Goal: Contribute content: Add original content to the website for others to see

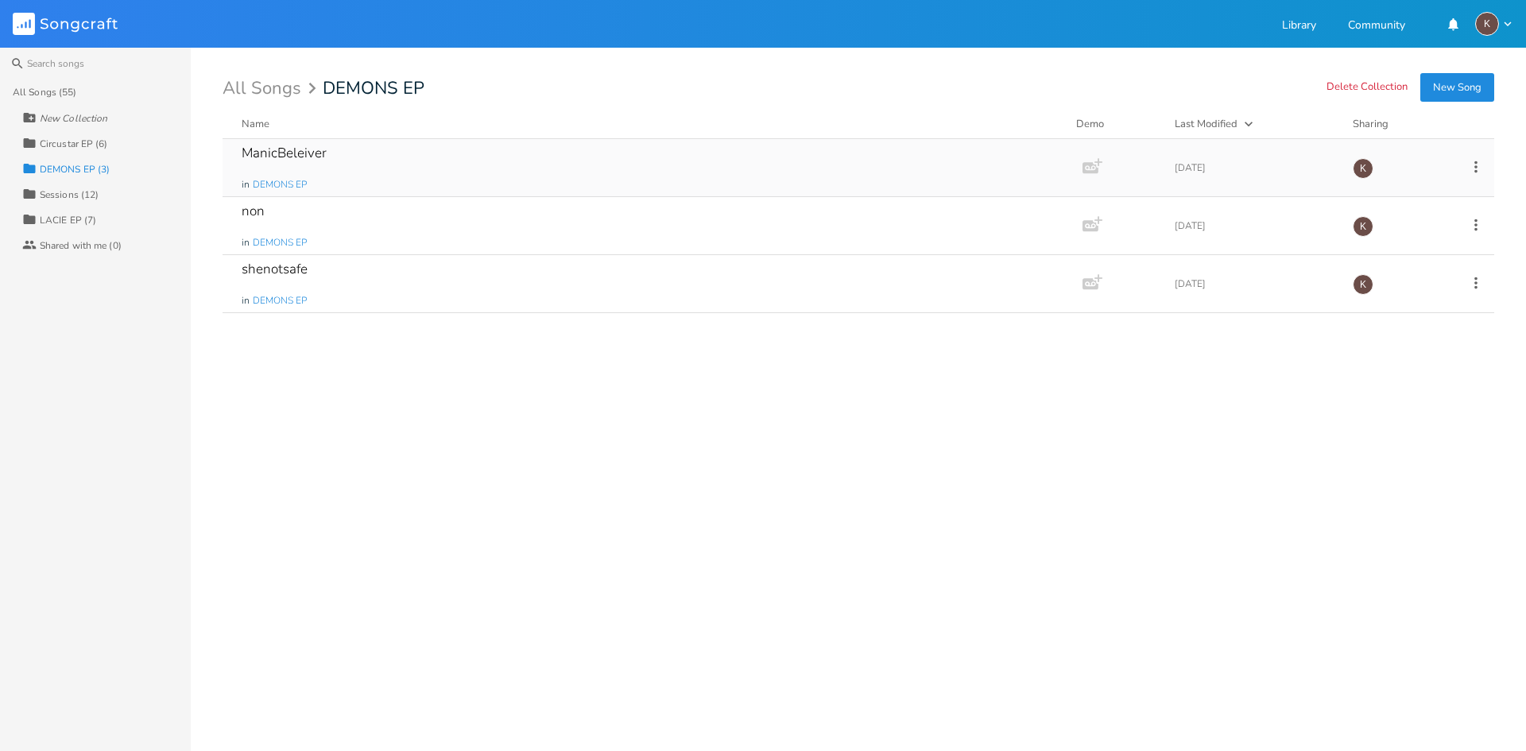
click at [372, 170] on div "ManicBeleiver in DEMONS EP" at bounding box center [650, 167] width 816 height 57
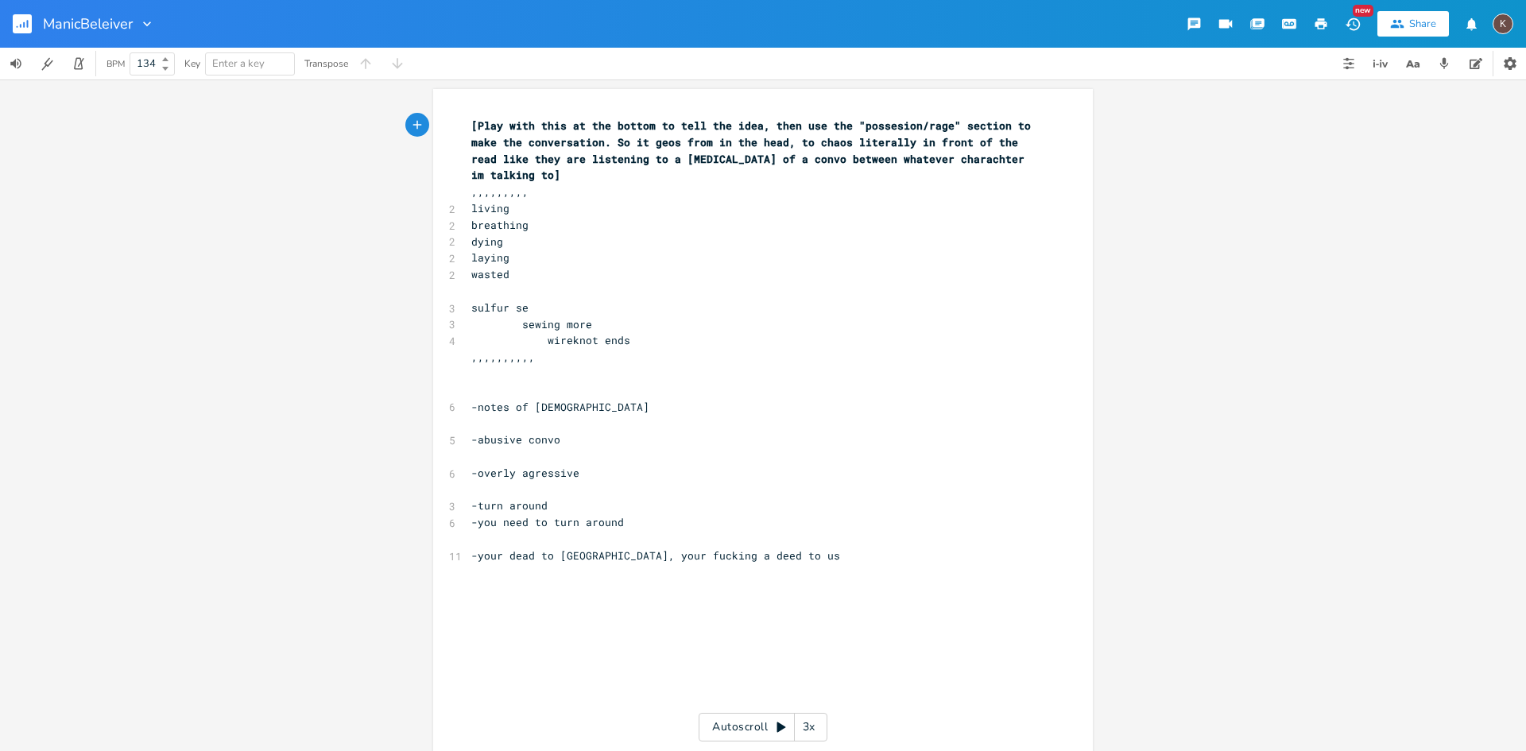
click at [34, 26] on button "button" at bounding box center [29, 24] width 32 height 38
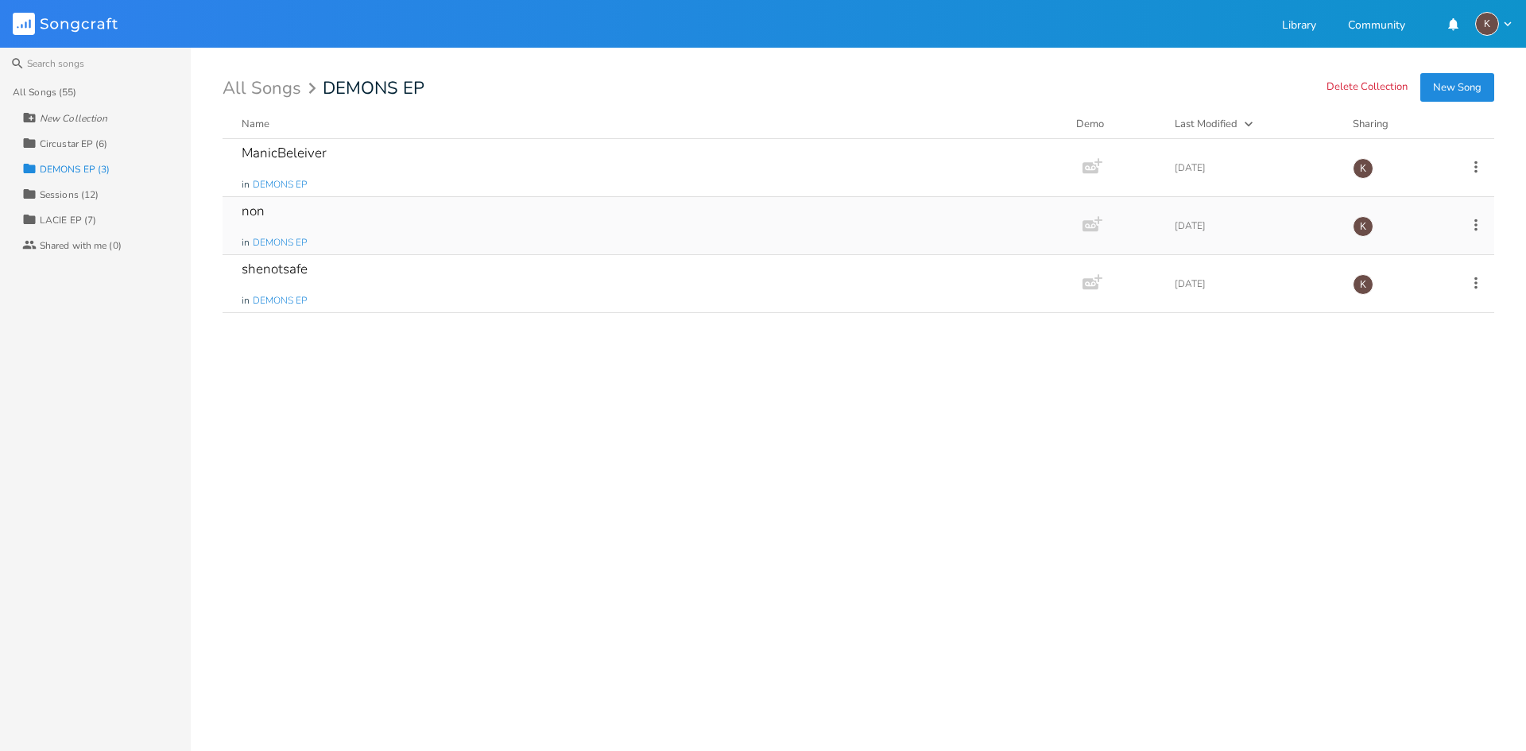
click at [439, 208] on div "non in DEMONS EP" at bounding box center [650, 225] width 816 height 57
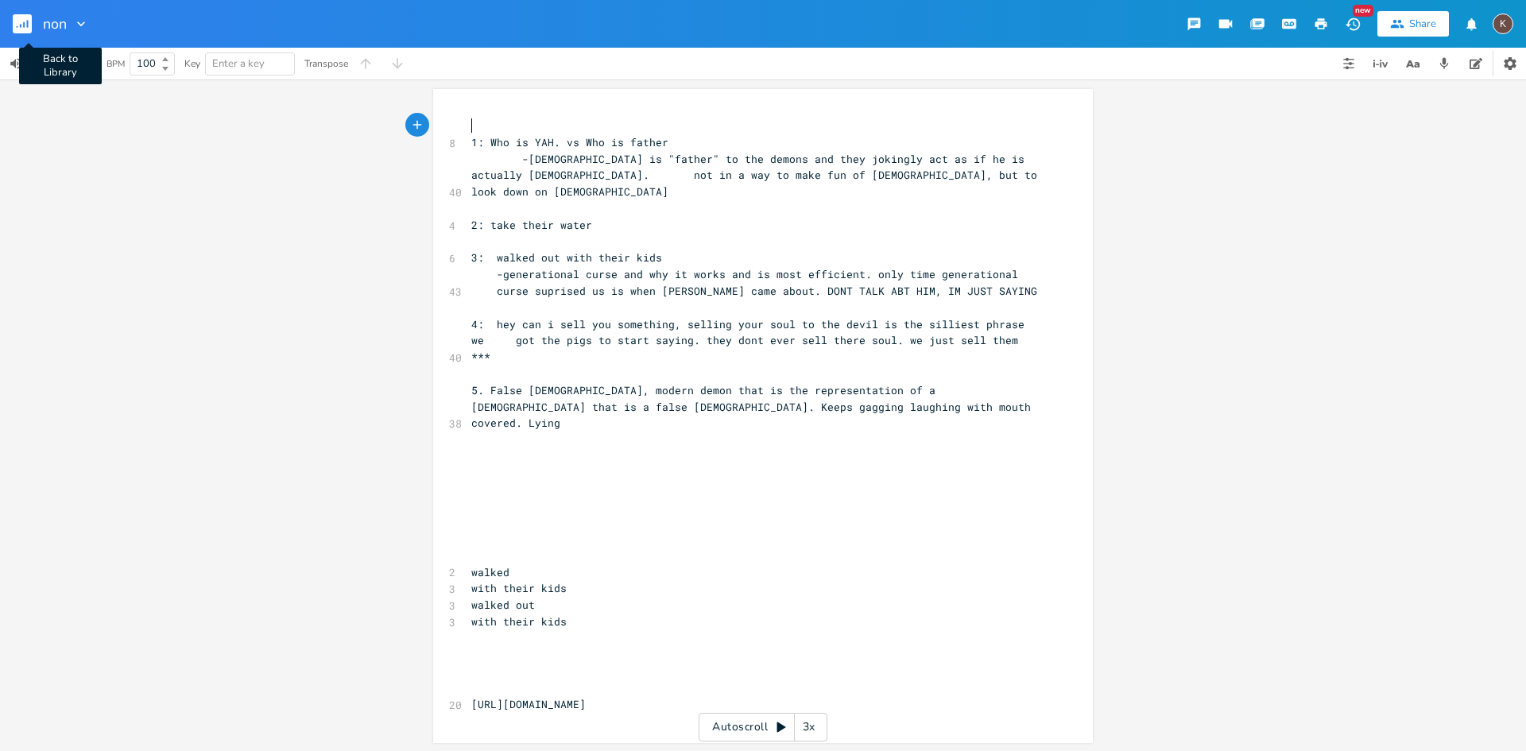
click at [25, 33] on button "Back to Library" at bounding box center [29, 24] width 32 height 38
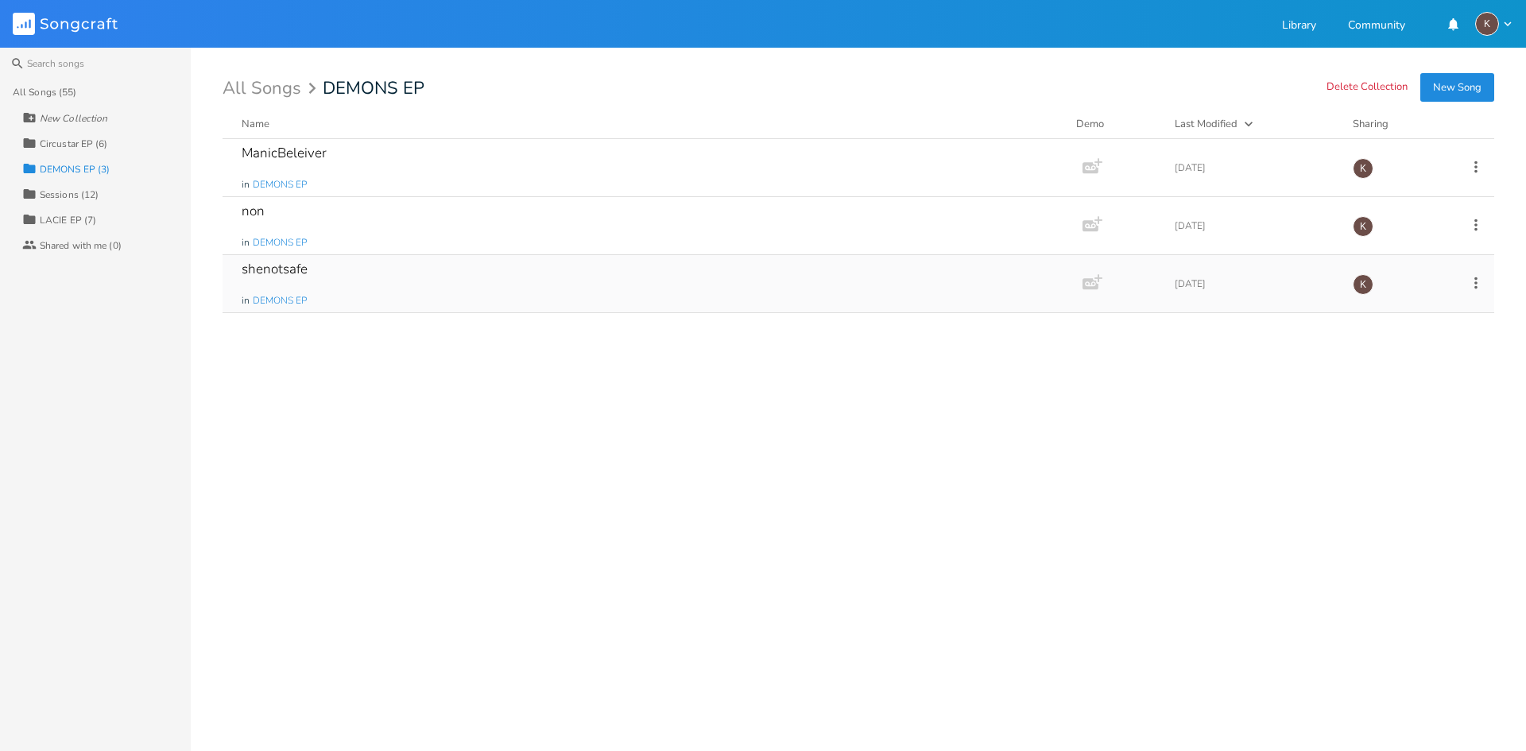
click at [432, 284] on div "shenotsafe in DEMONS EP" at bounding box center [650, 283] width 816 height 57
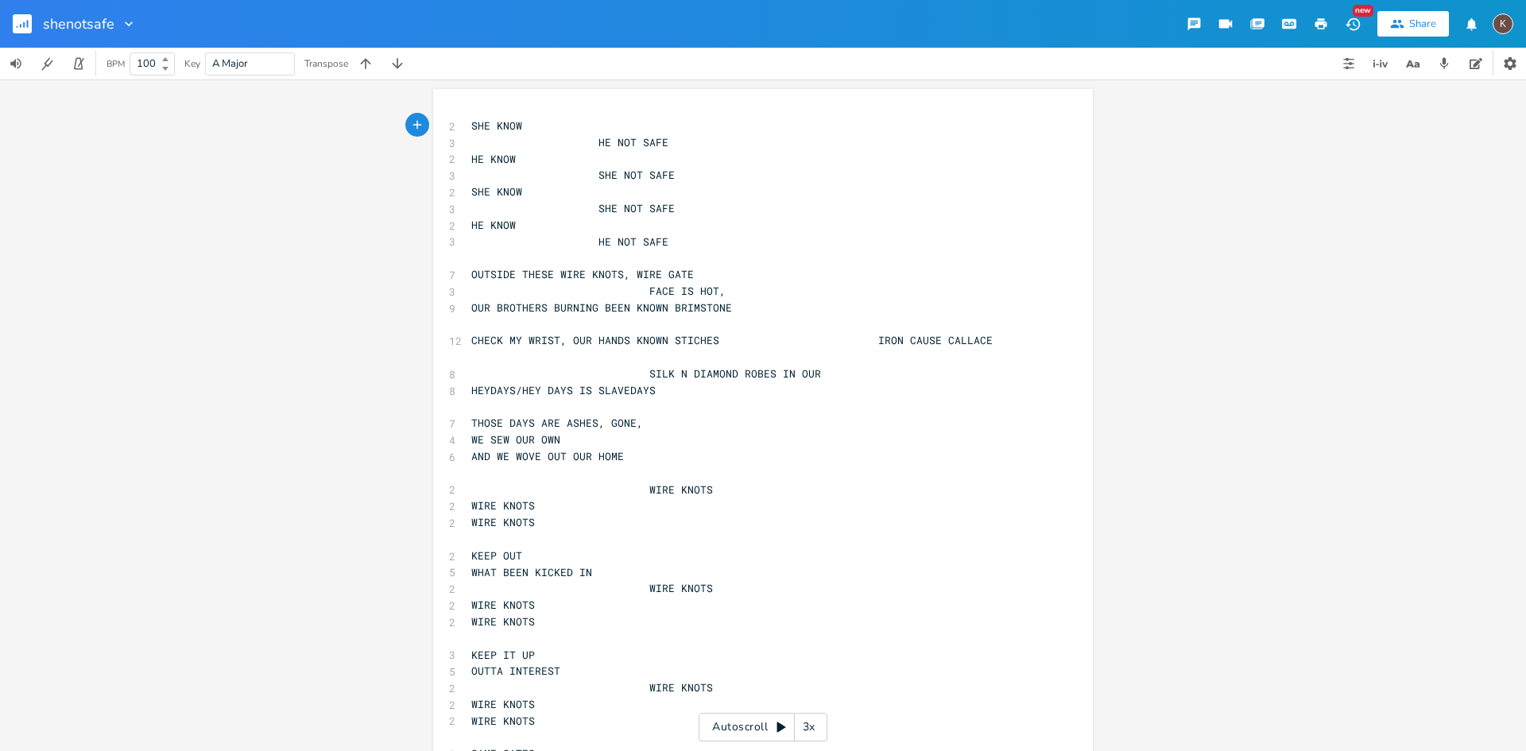
click at [14, 21] on rect "button" at bounding box center [22, 23] width 19 height 19
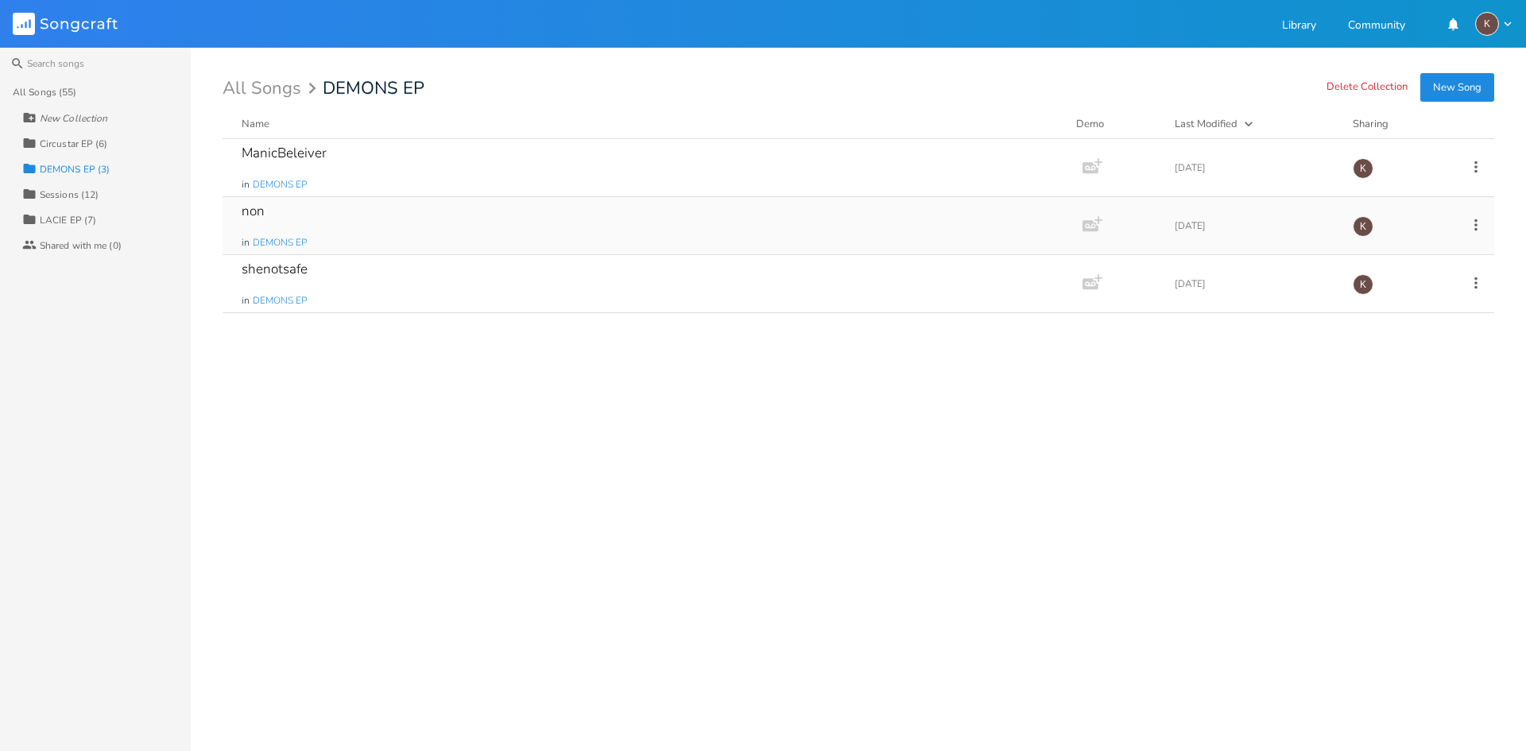
click at [1472, 226] on icon at bounding box center [1476, 224] width 17 height 17
click at [1413, 300] on span "Collection Collections" at bounding box center [1387, 303] width 64 height 11
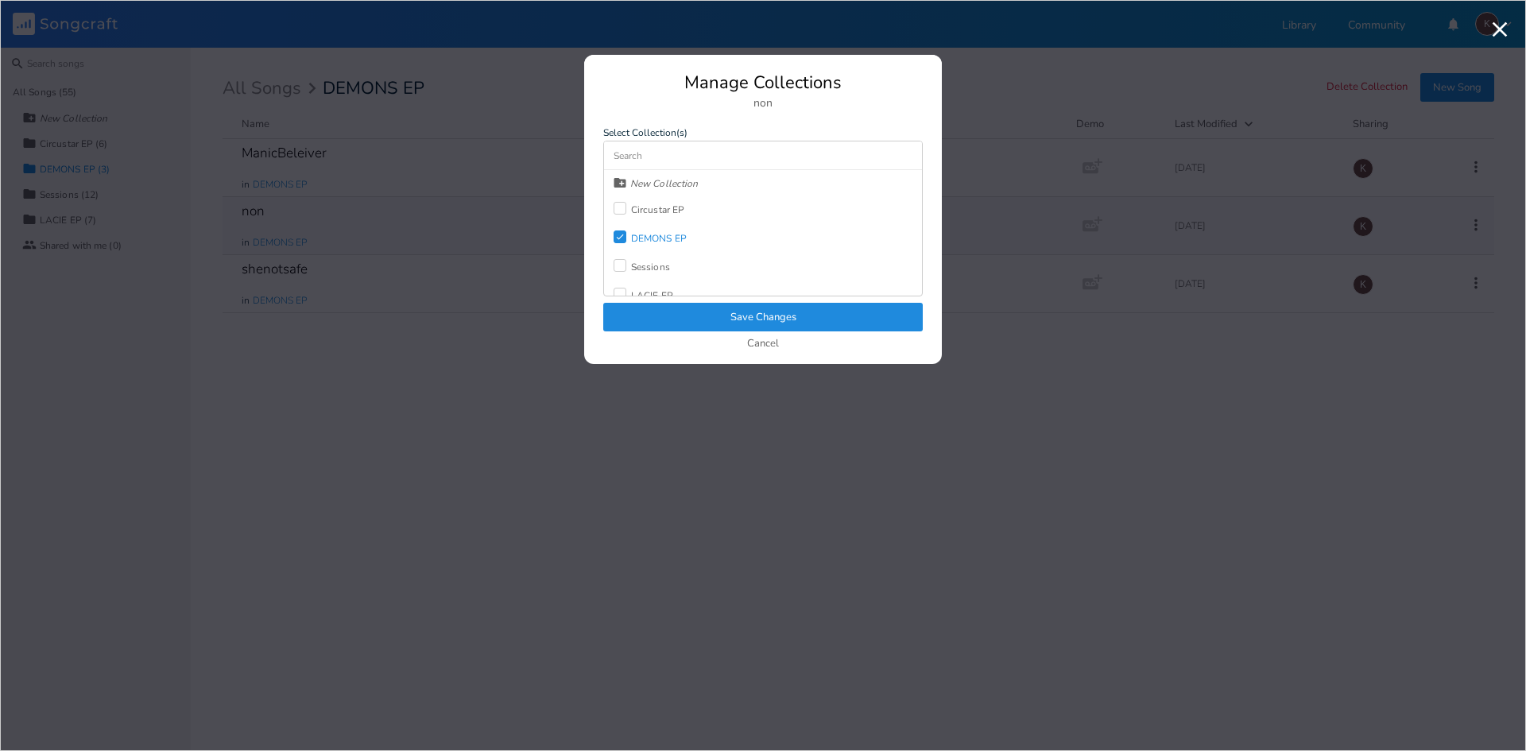
click at [683, 226] on div "Check DEMONS EP" at bounding box center [650, 238] width 73 height 29
click at [756, 320] on button "Save Changes" at bounding box center [763, 317] width 320 height 29
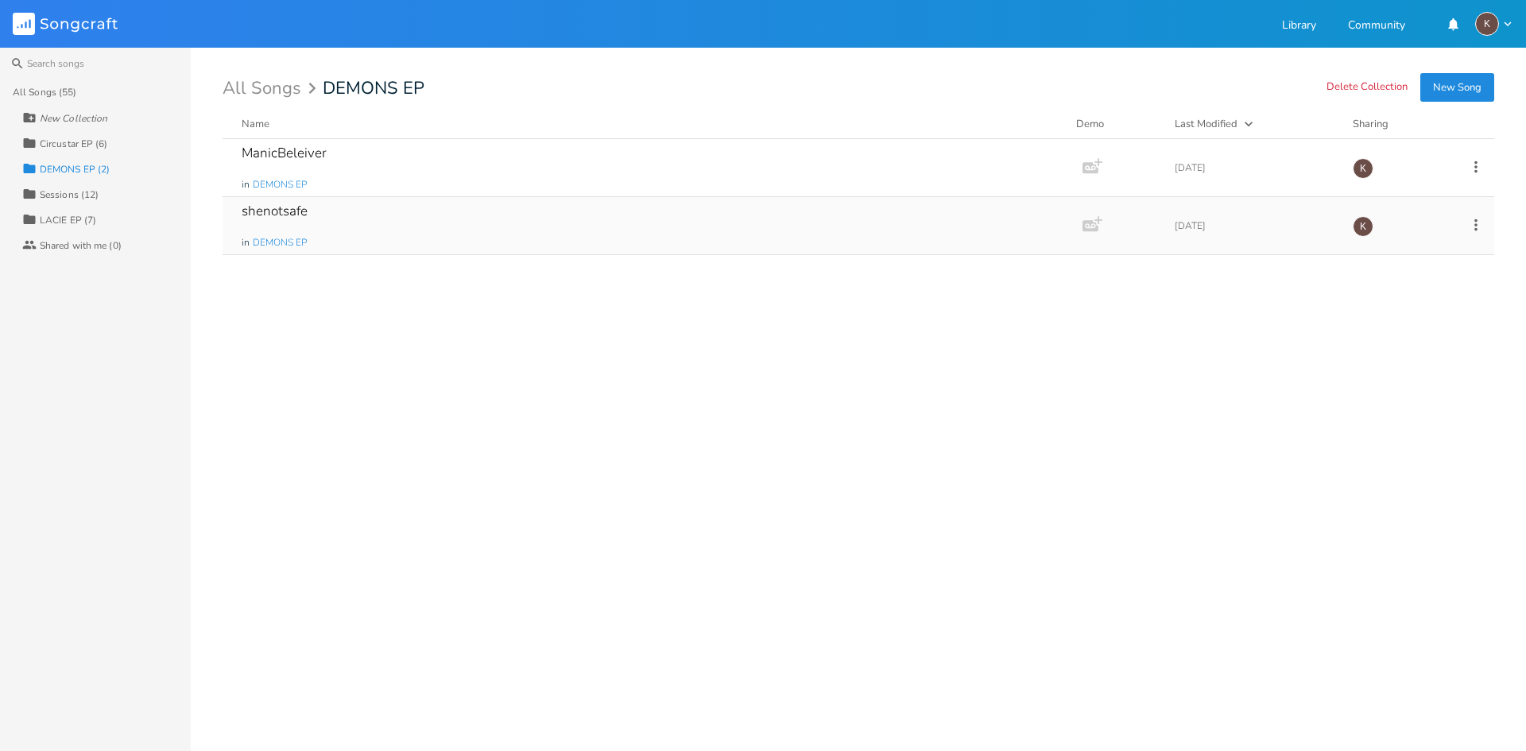
click at [1479, 221] on icon at bounding box center [1476, 224] width 17 height 17
click at [1402, 298] on span "Collection Collections" at bounding box center [1387, 303] width 64 height 11
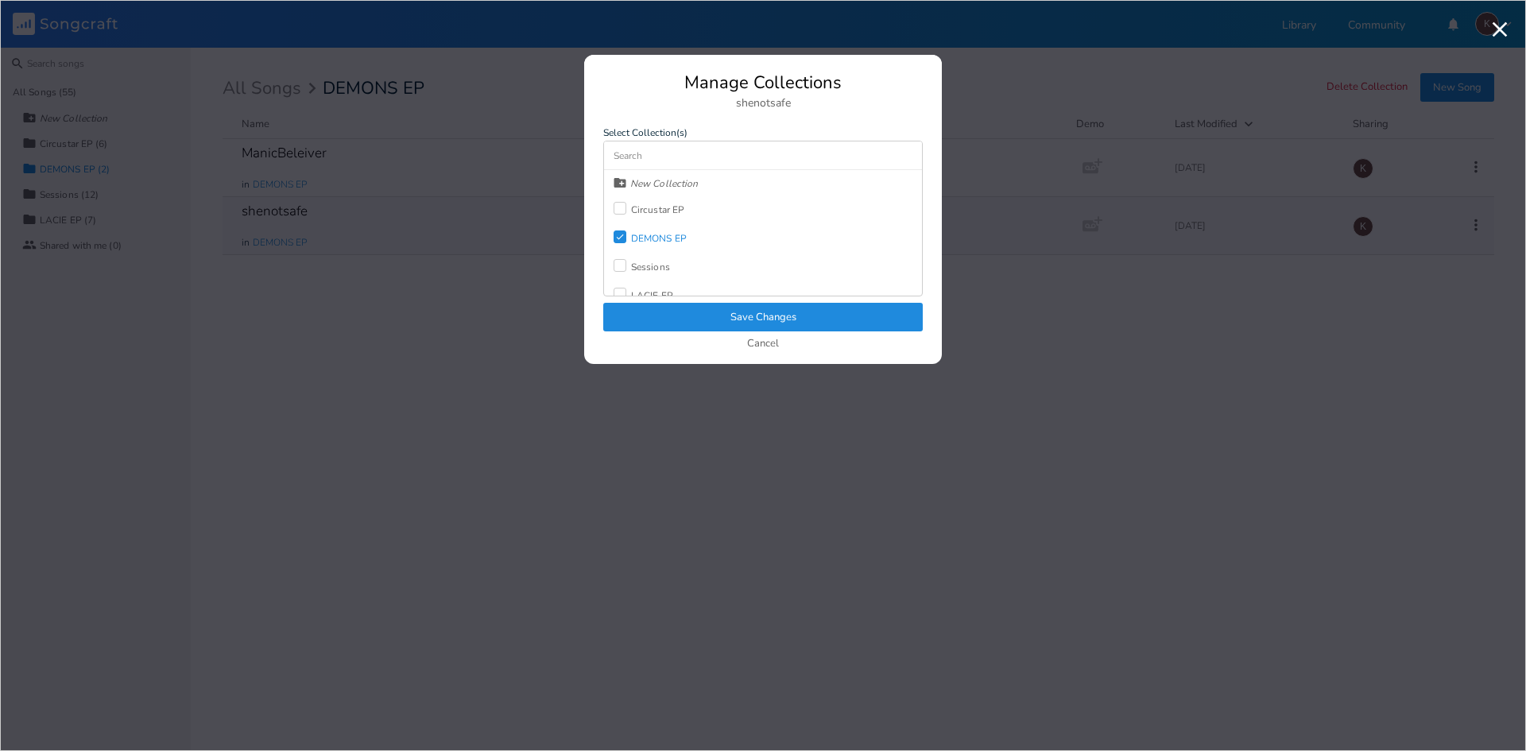
click at [679, 239] on div "DEMONS EP" at bounding box center [659, 239] width 56 height 10
click at [737, 316] on button "Save Changes" at bounding box center [763, 317] width 320 height 29
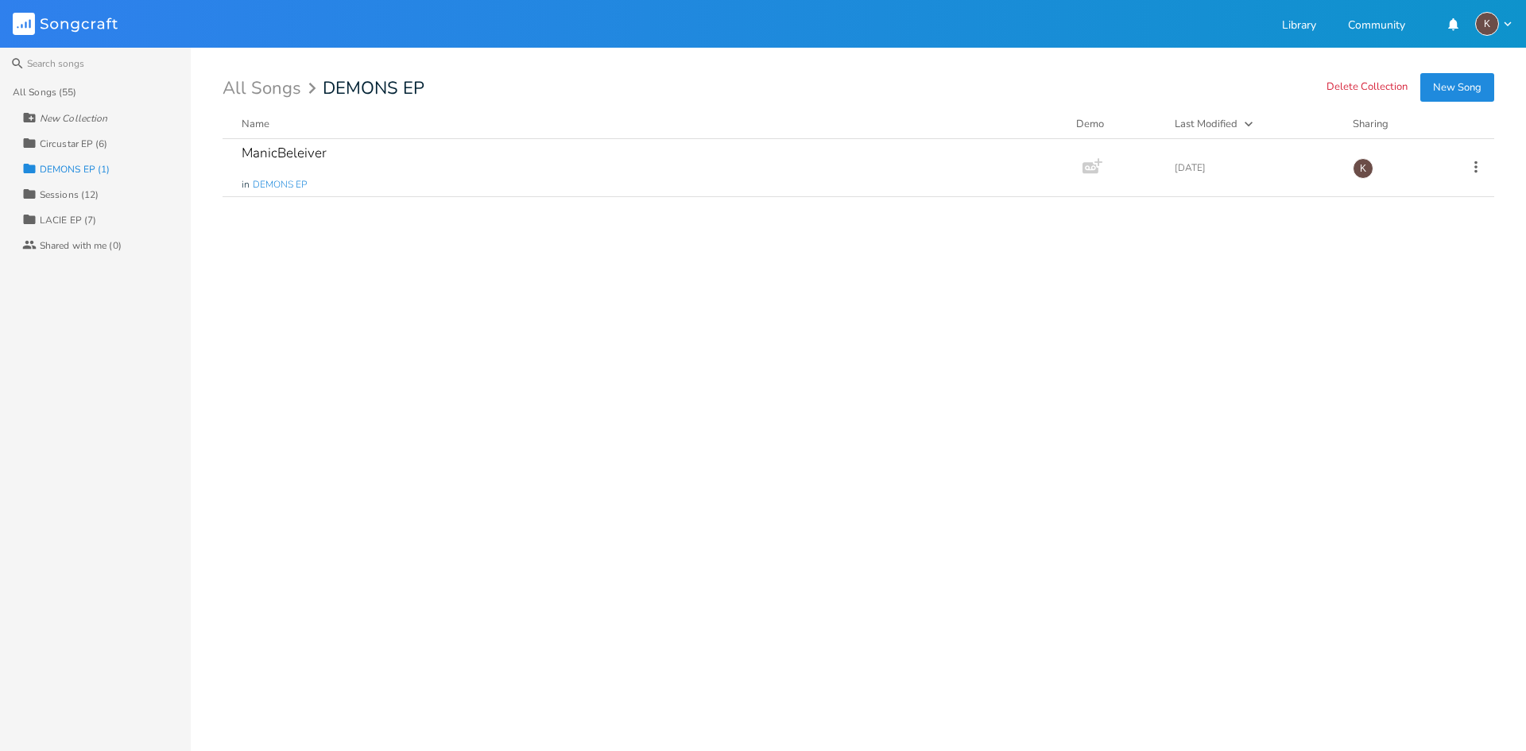
click at [1459, 80] on button "New Song" at bounding box center [1458, 87] width 74 height 29
click at [393, 169] on div "ManicBeleiver in DEMONS EP" at bounding box center [650, 167] width 816 height 57
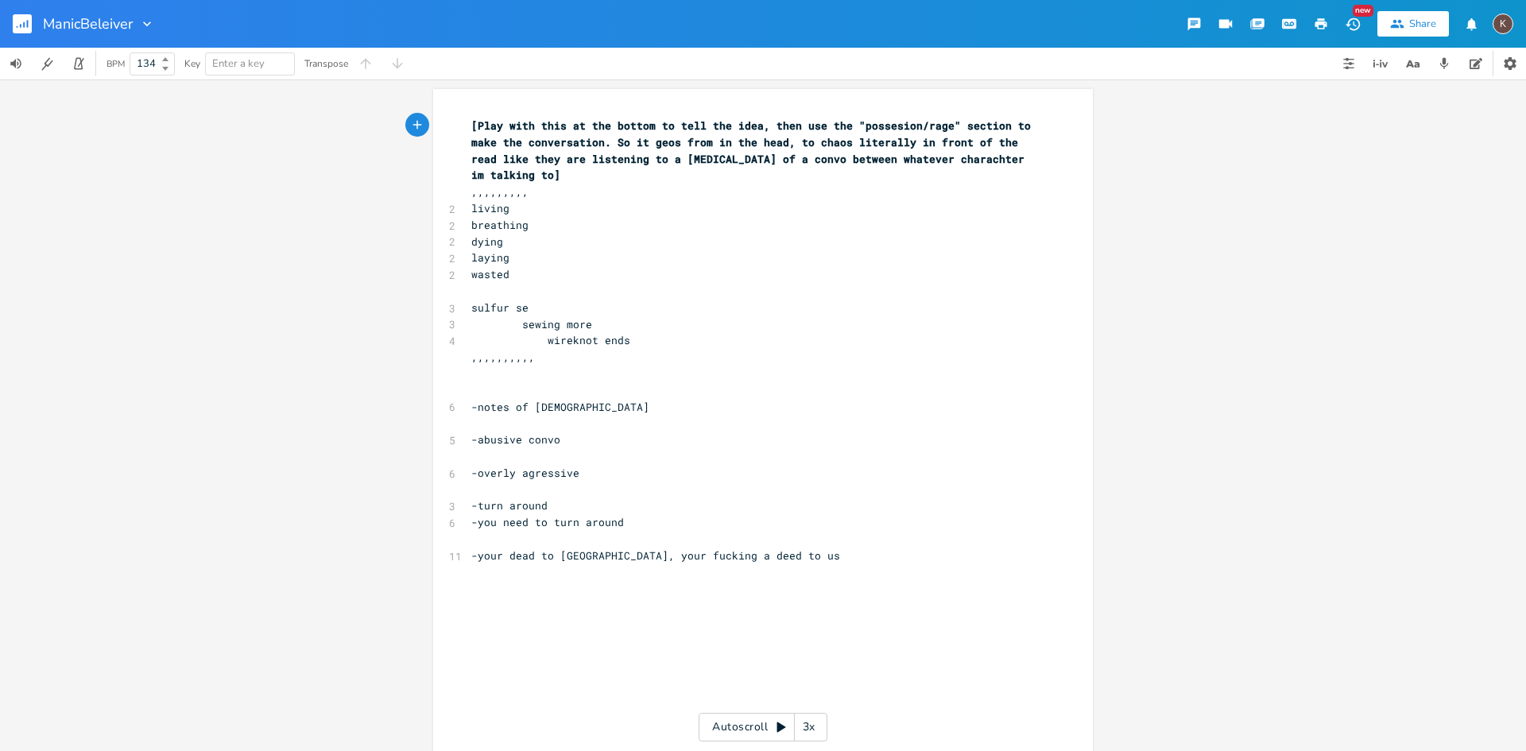
click at [815, 589] on pre "​" at bounding box center [755, 588] width 574 height 17
type textarea "king a deed to us"
drag, startPoint x: 817, startPoint y: 557, endPoint x: 626, endPoint y: 564, distance: 190.9
click at [626, 564] on div "[Play with this at the bottom to tell the idea, then use the "possesion/rage" s…" at bounding box center [755, 754] width 574 height 1273
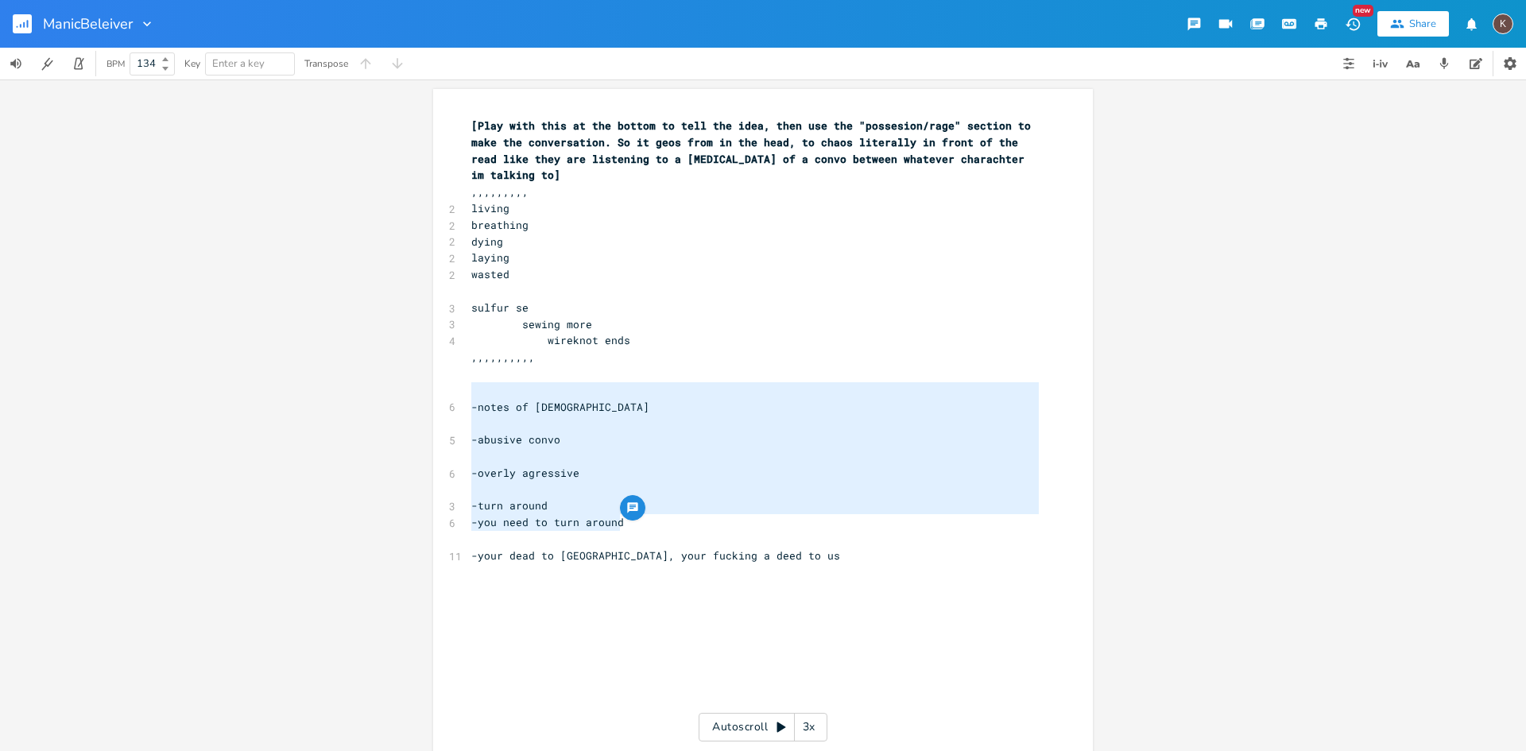
type textarea "-notes of [DEMOGRAPHIC_DATA] -abusive convo -overly agressive -turn around -you…"
drag, startPoint x: 623, startPoint y: 515, endPoint x: 440, endPoint y: 401, distance: 215.7
click at [440, 401] on div "-notes of [DEMOGRAPHIC_DATA] -abusive convo -overly agressive -turn around -you…" at bounding box center [763, 751] width 660 height 1324
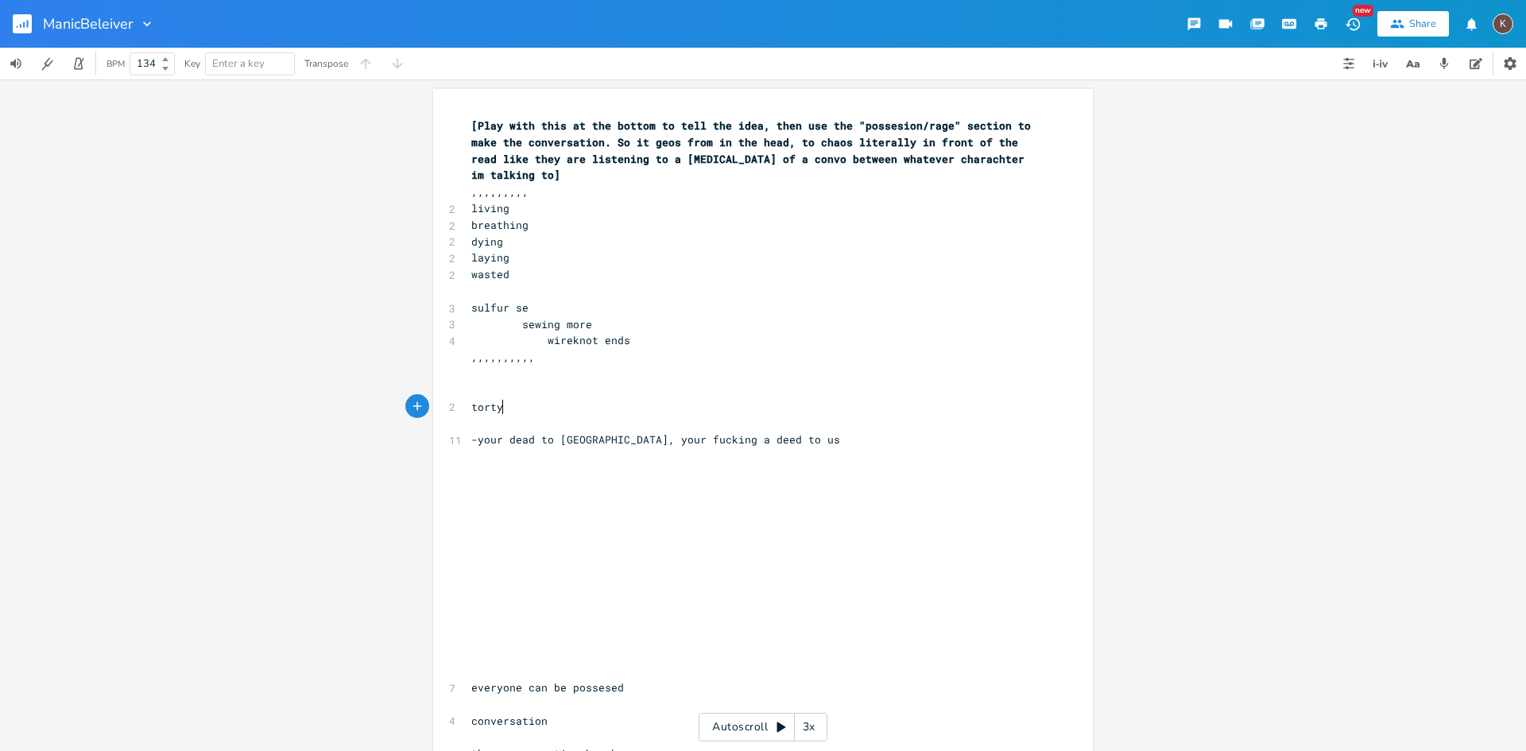
type textarea "tortye"
type textarea "ye"
type textarea "ue"
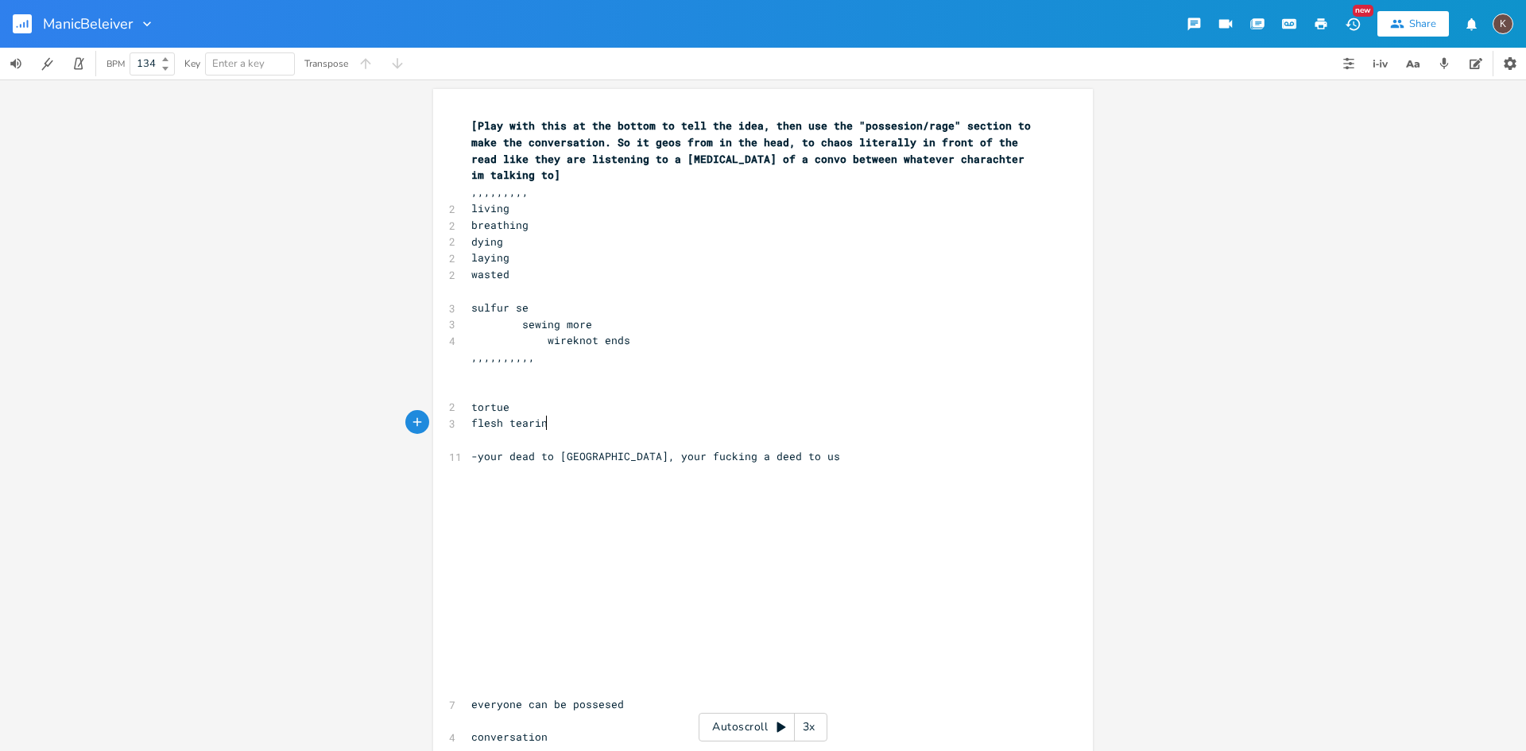
scroll to position [0, 59]
type textarea "flesh tearing"
click at [27, 24] on icon "button" at bounding box center [28, 24] width 2 height 8
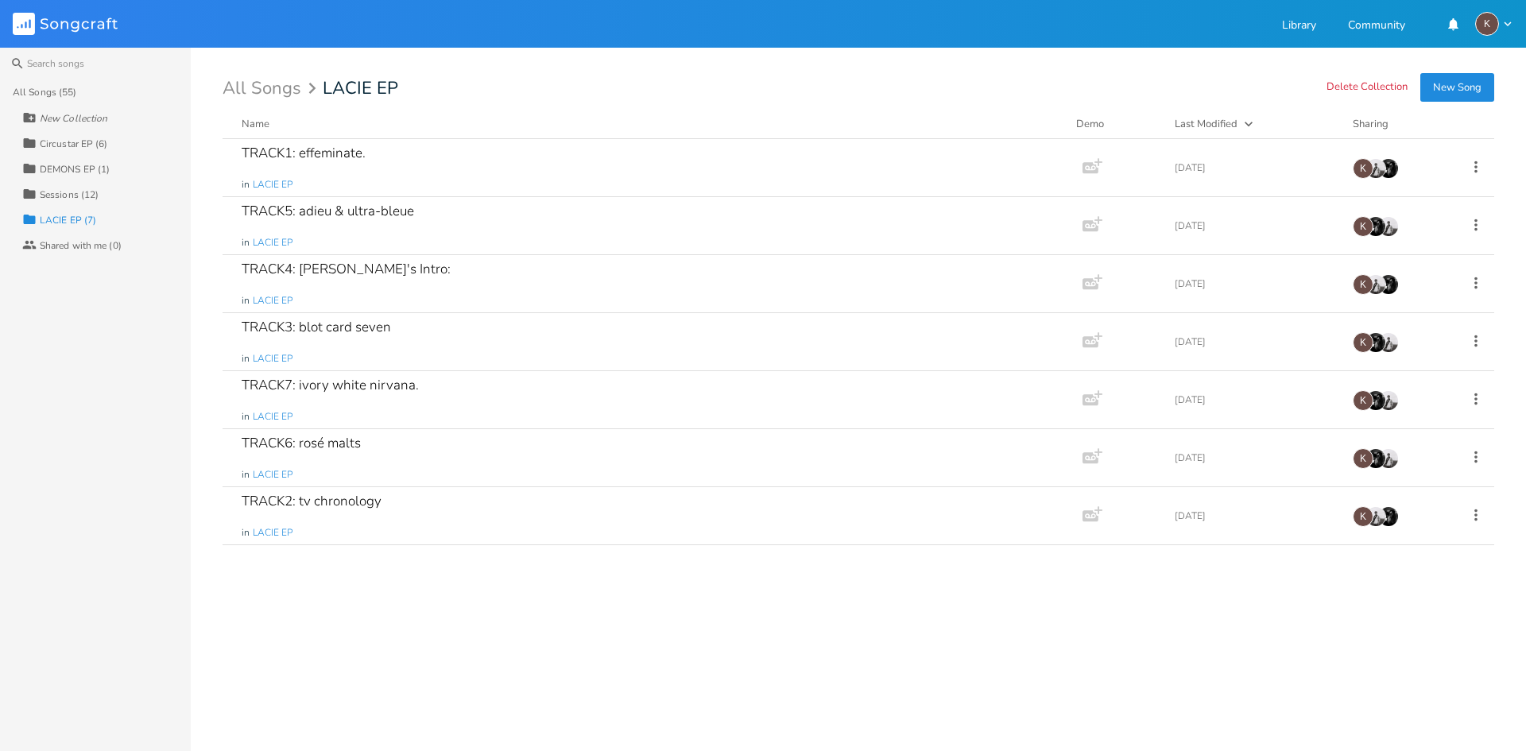
click at [255, 118] on div "Name" at bounding box center [256, 124] width 28 height 14
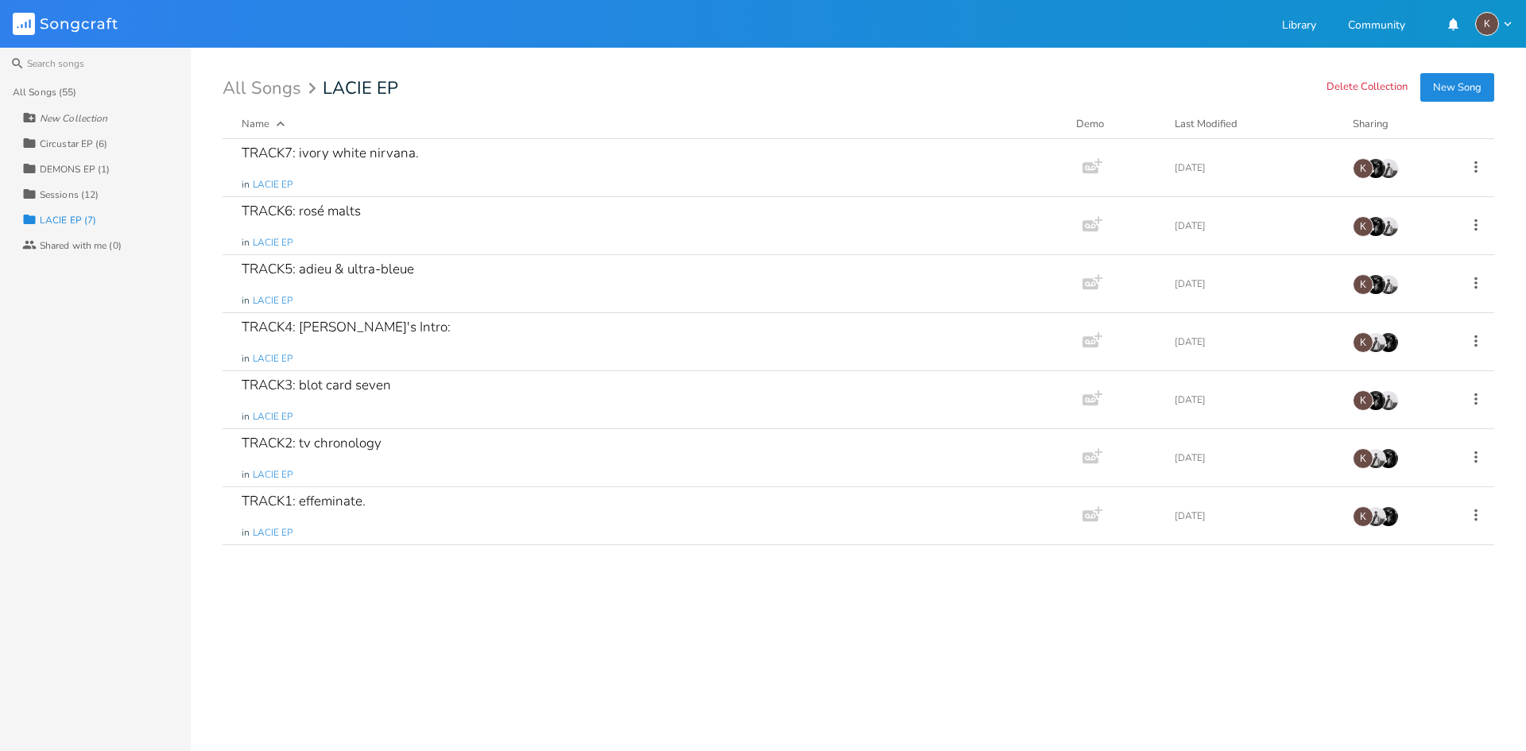
click at [255, 118] on div "Name" at bounding box center [256, 124] width 28 height 14
click at [90, 171] on div "DEMONS EP (1)" at bounding box center [75, 170] width 70 height 10
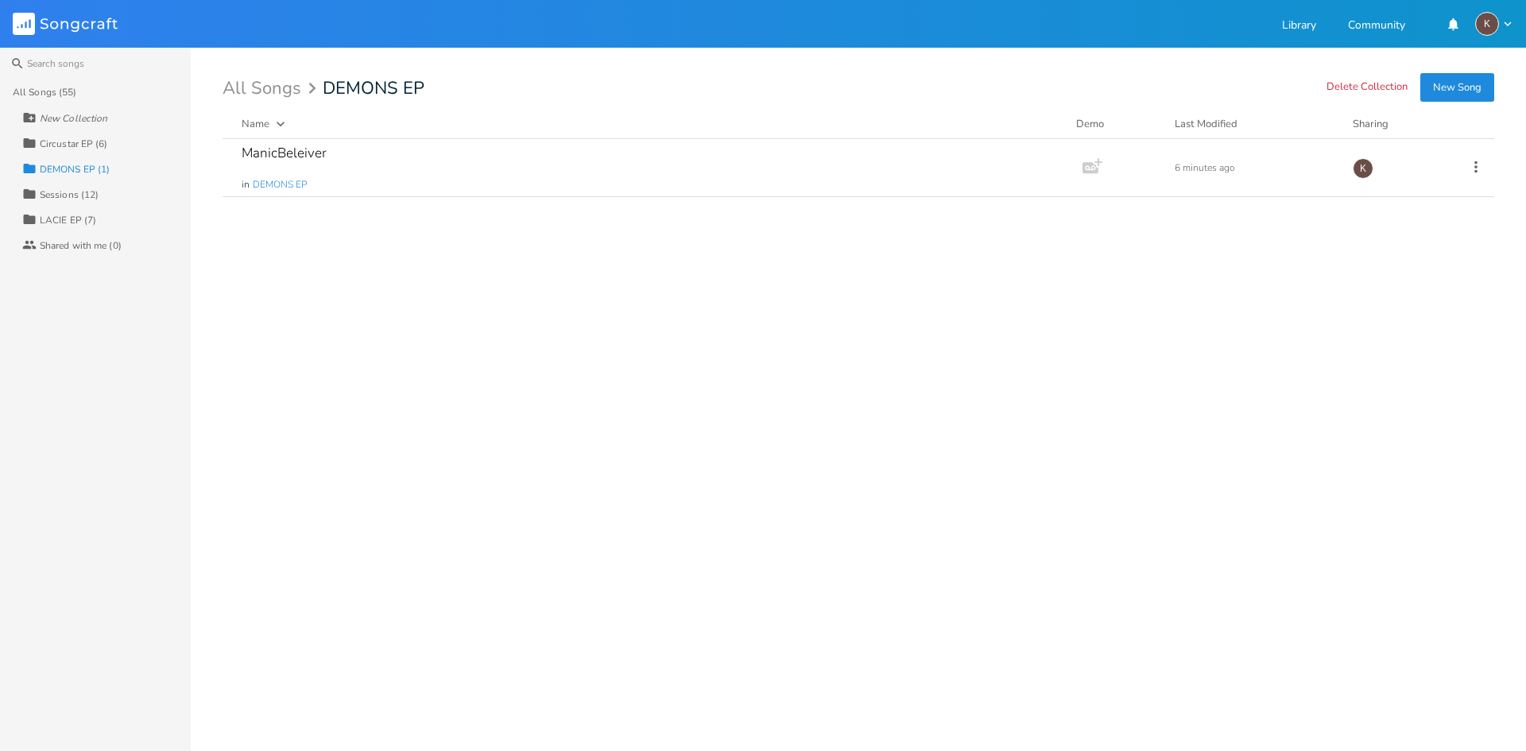
click at [56, 87] on div "All Songs (55)" at bounding box center [45, 92] width 64 height 10
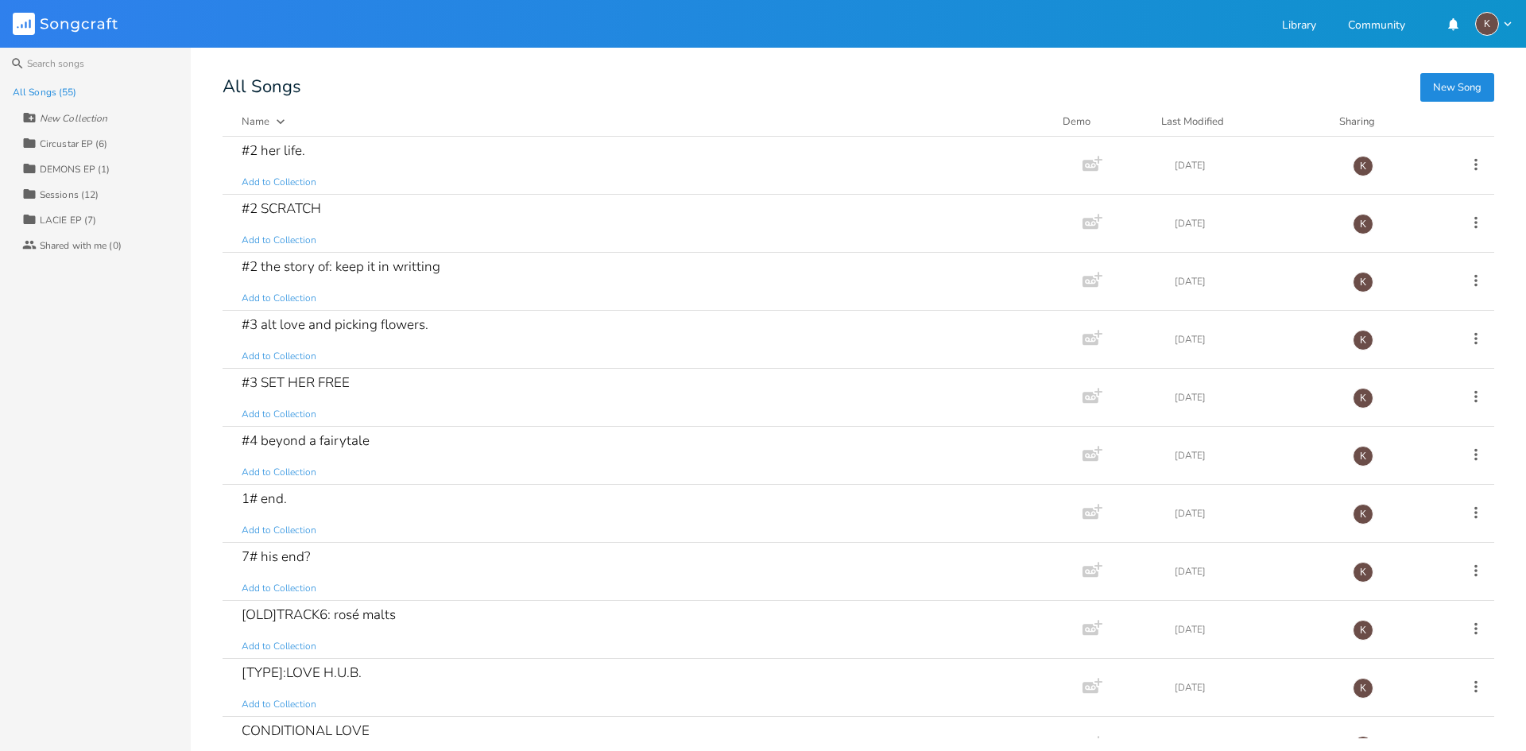
click at [1192, 119] on div "Last Modified" at bounding box center [1193, 121] width 63 height 14
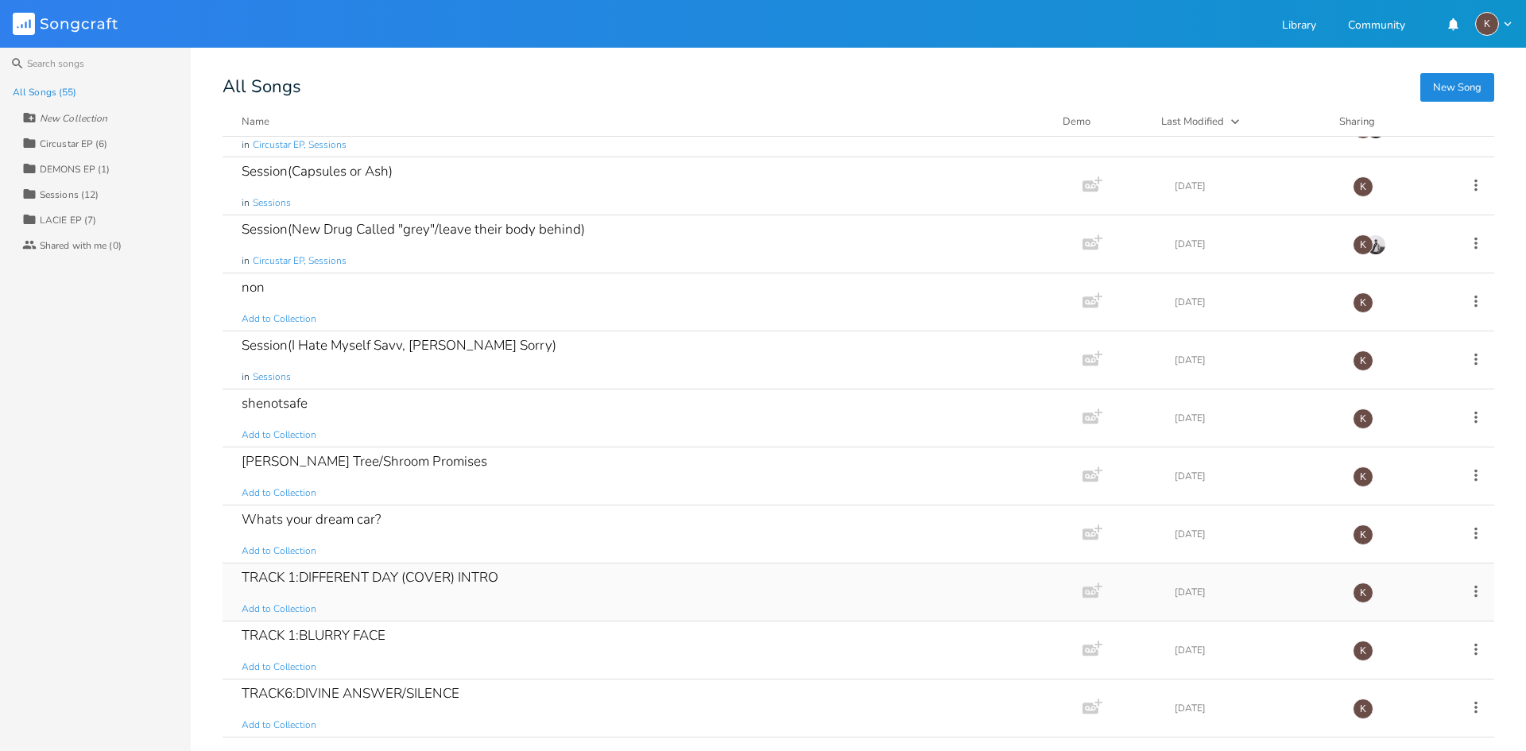
scroll to position [364, 0]
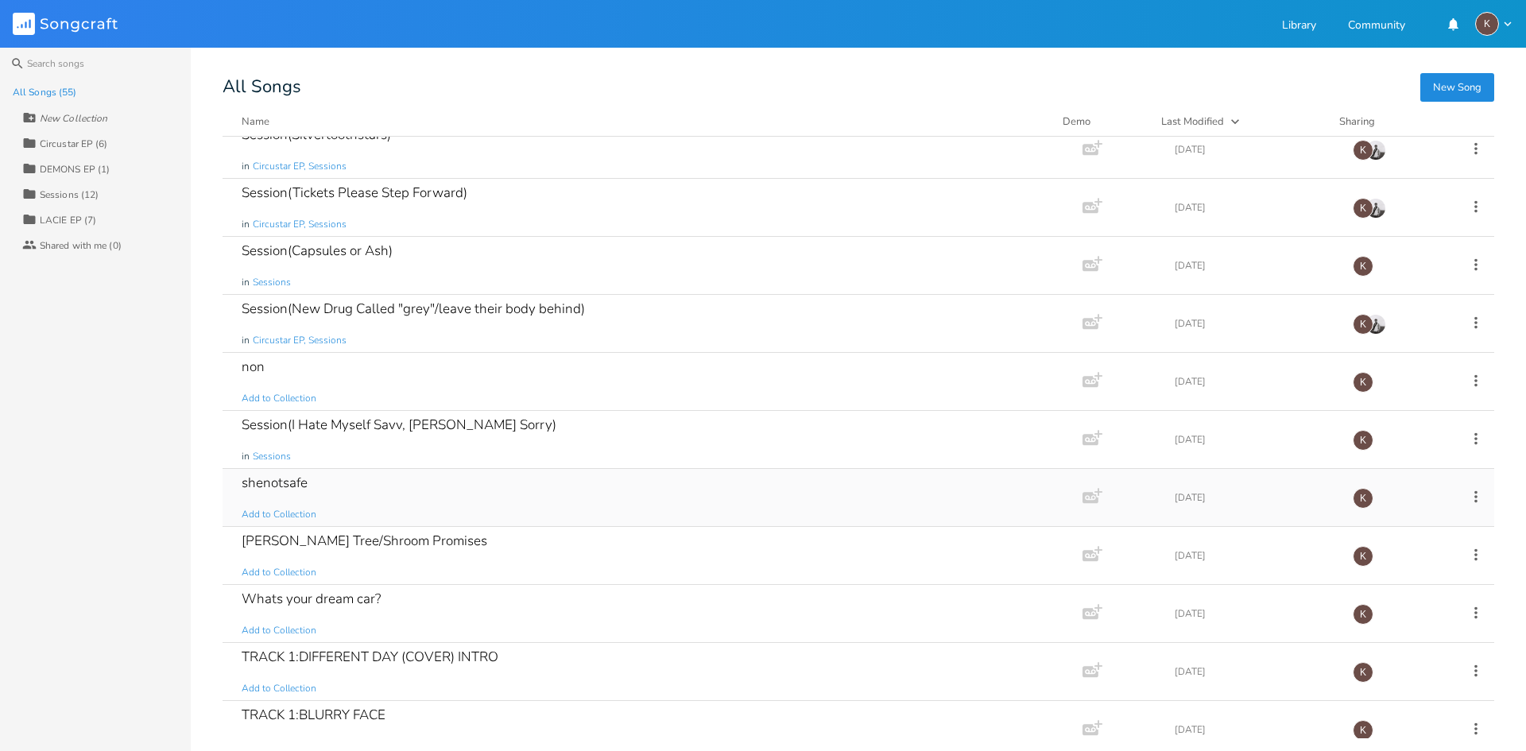
click at [514, 479] on div "shenotsafe Add to Collection" at bounding box center [650, 497] width 816 height 57
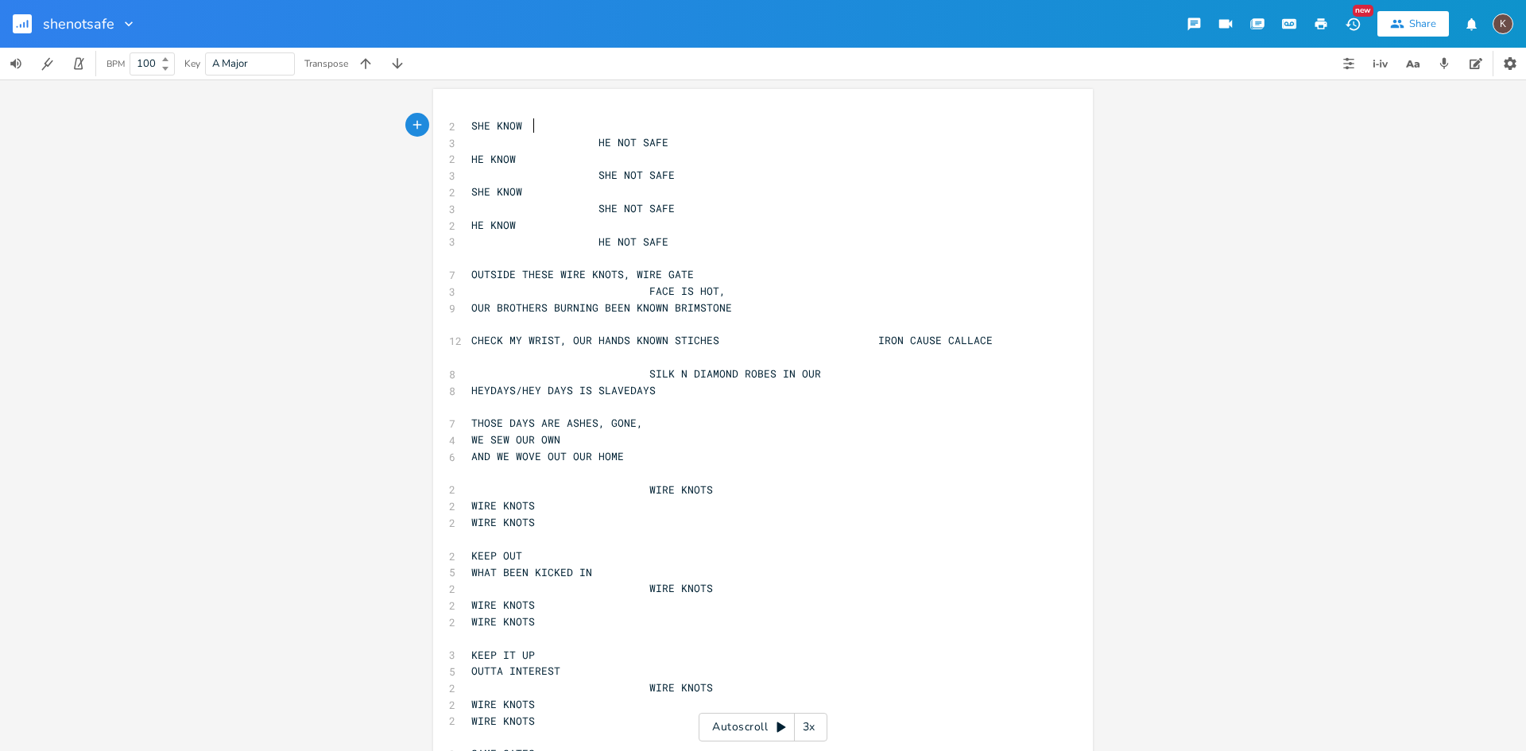
click at [21, 17] on rect "button" at bounding box center [22, 23] width 19 height 19
